Goal: Find specific page/section: Locate a particular part of the current website

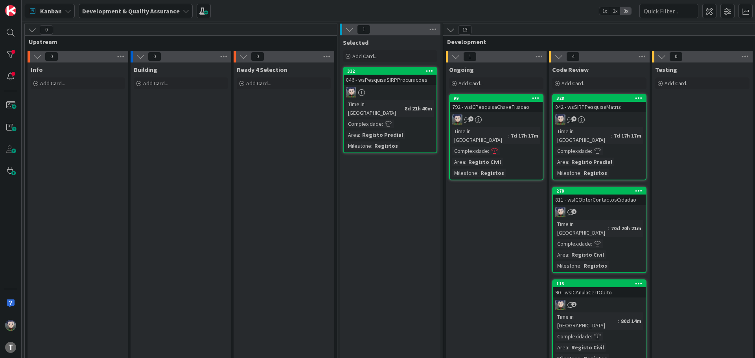
scroll to position [0, 154]
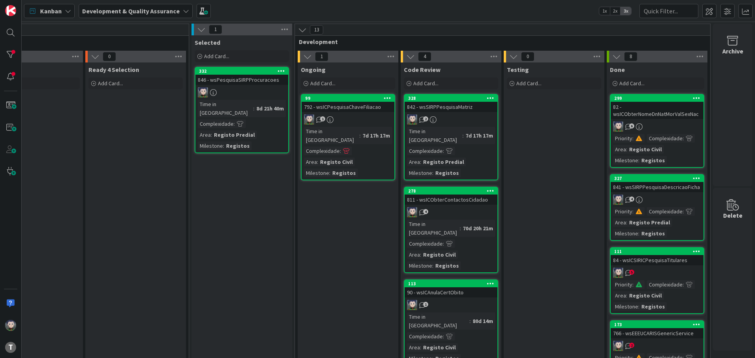
click at [657, 116] on div "82 - wsICObterNomeDnNatMorValSexNac" at bounding box center [657, 110] width 93 height 17
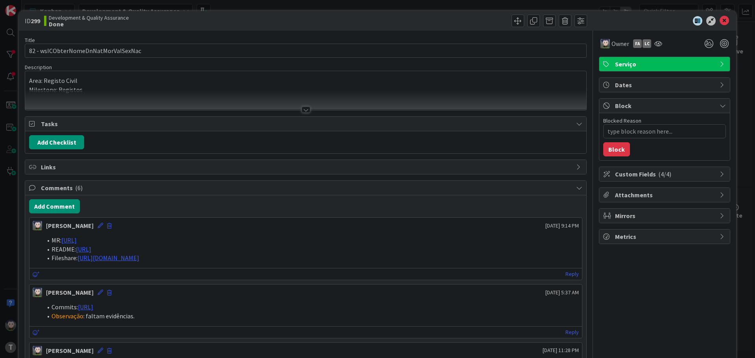
click at [739, 22] on div "ID 299 Development & Quality Assurance Done Title 35 / 128 82 - wsICObterNomeDn…" at bounding box center [377, 179] width 755 height 358
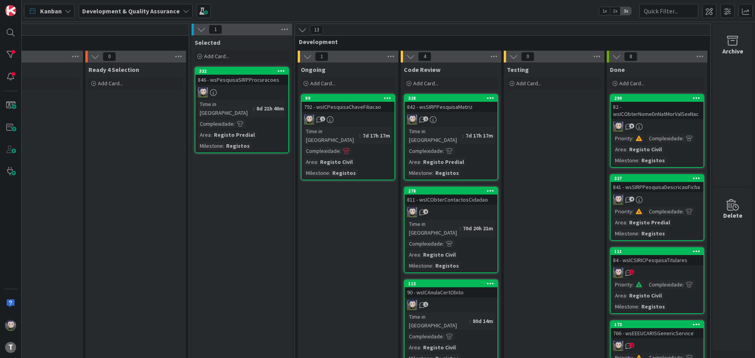
click at [655, 187] on div "841 - wsSIRPPesquisaDescricaoFicha" at bounding box center [657, 187] width 93 height 10
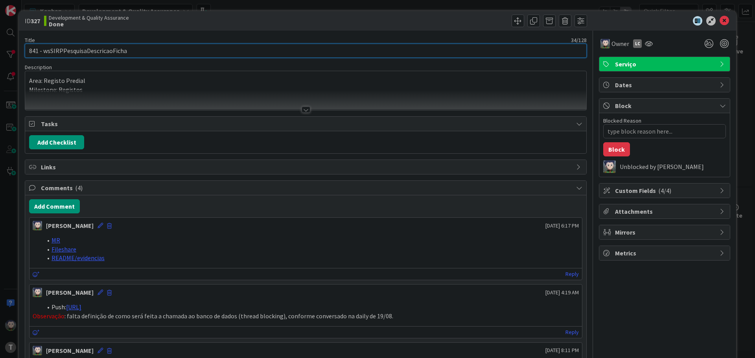
click at [102, 48] on input "841 - wsSIRPPesquisaDescricaoFicha" at bounding box center [306, 51] width 562 height 14
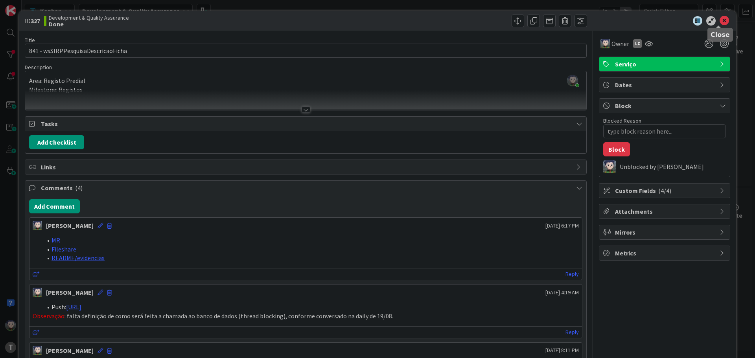
click at [720, 18] on icon at bounding box center [724, 20] width 9 height 9
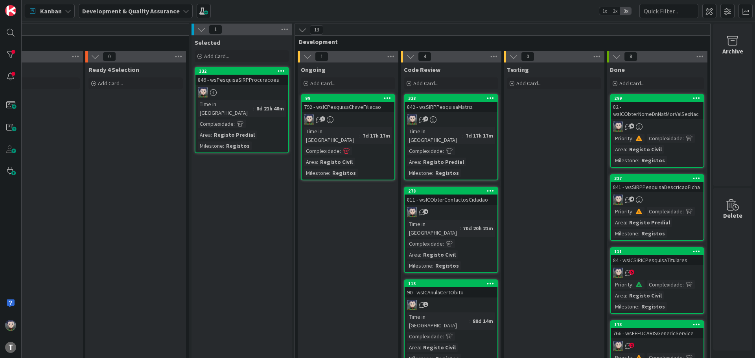
click at [440, 108] on div "842 - wsSIRPPesquisaMatriz" at bounding box center [451, 107] width 93 height 10
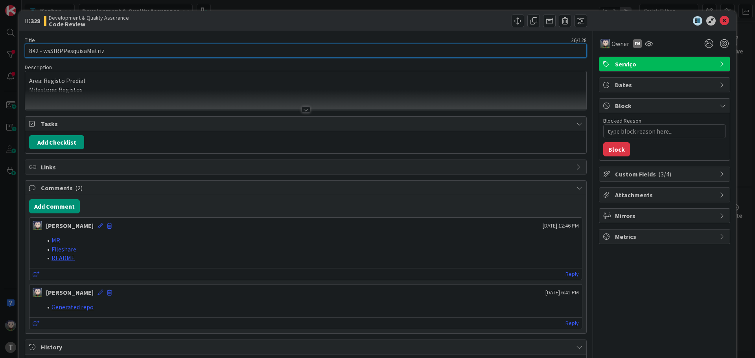
click at [74, 48] on input "842 - wsSIRPPesquisaMatriz" at bounding box center [306, 51] width 562 height 14
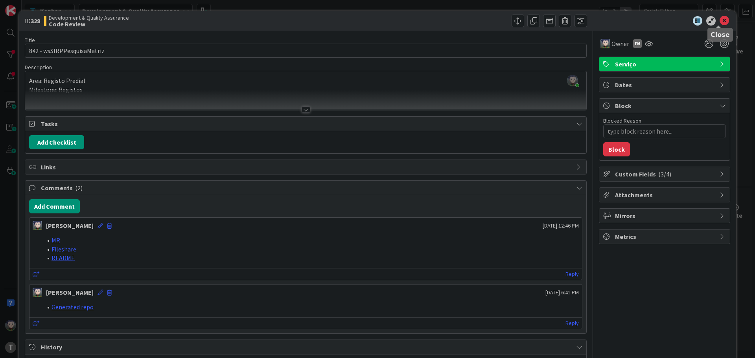
click at [723, 20] on icon at bounding box center [724, 20] width 9 height 9
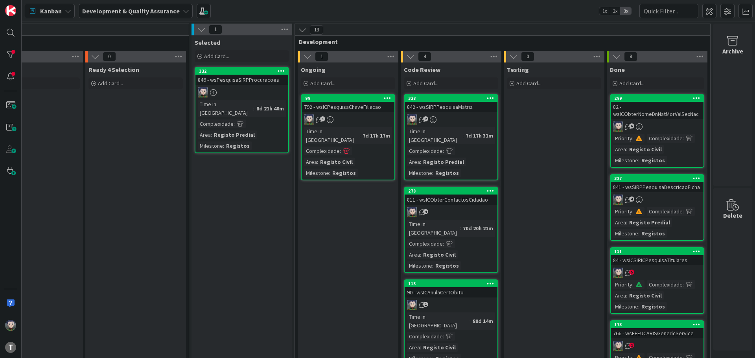
click at [654, 114] on div "82 - wsICObterNomeDnNatMorValSexNac" at bounding box center [657, 110] width 93 height 17
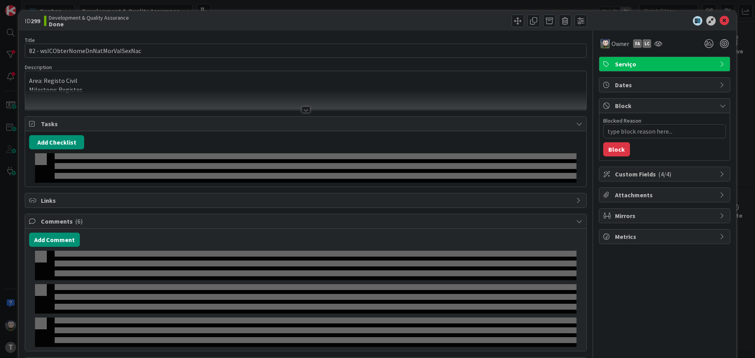
type textarea "x"
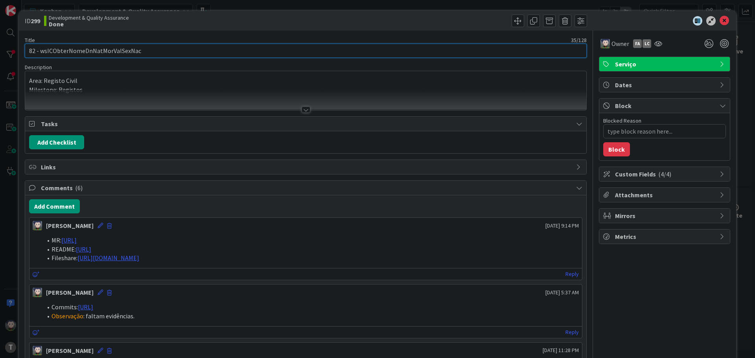
click at [116, 50] on input "82 - wsICObterNomeDnNatMorValSexNac" at bounding box center [306, 51] width 562 height 14
